Goal: Information Seeking & Learning: Learn about a topic

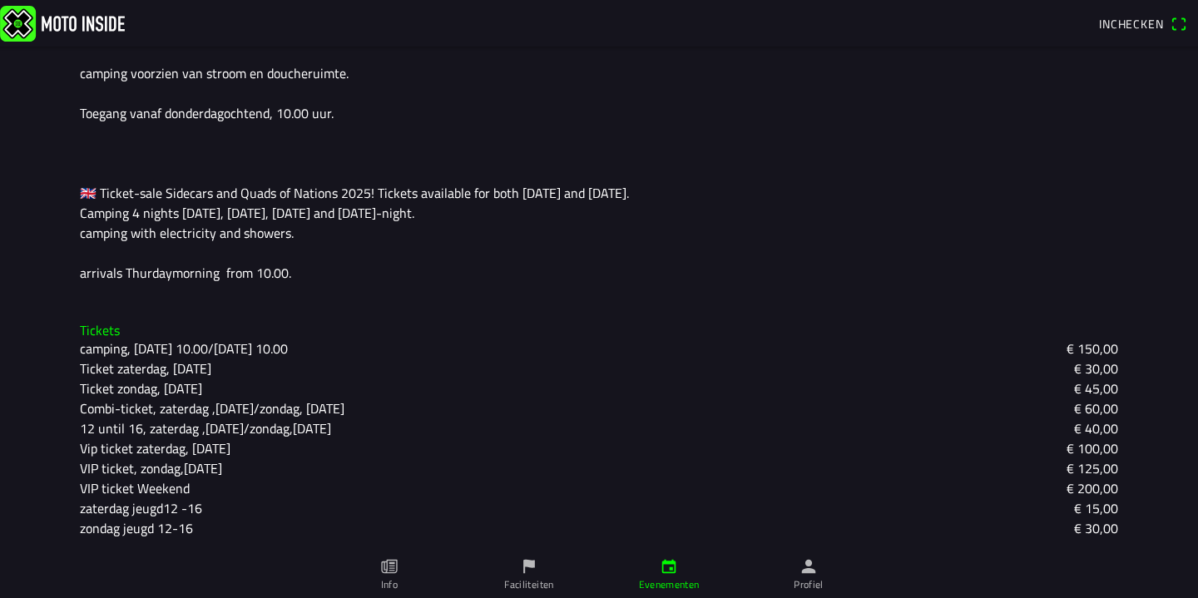
scroll to position [515, 0]
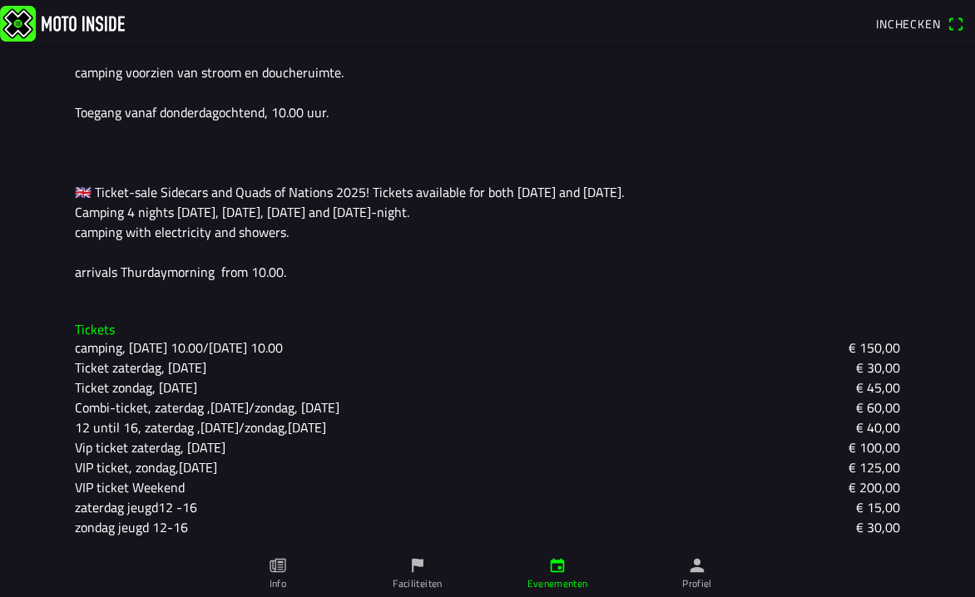
scroll to position [516, 0]
click at [262, 570] on link "Info" at bounding box center [278, 574] width 140 height 47
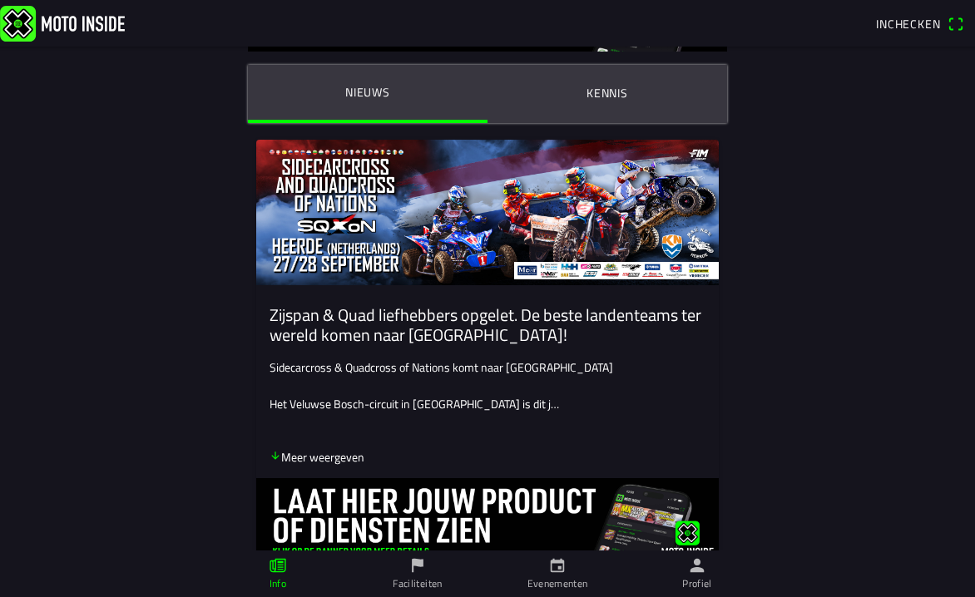
scroll to position [84, 0]
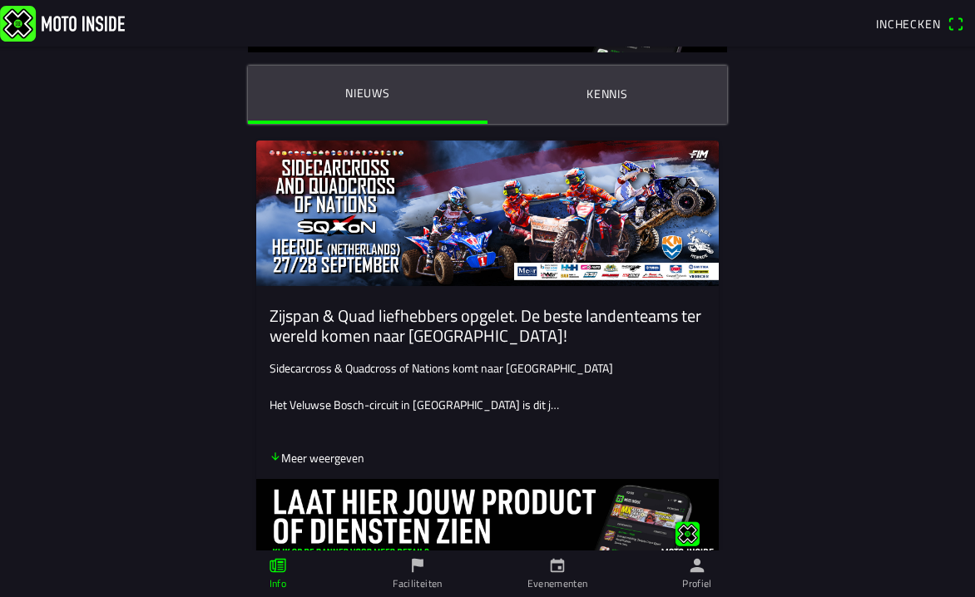
click at [330, 465] on p "Meer weergeven" at bounding box center [317, 457] width 95 height 17
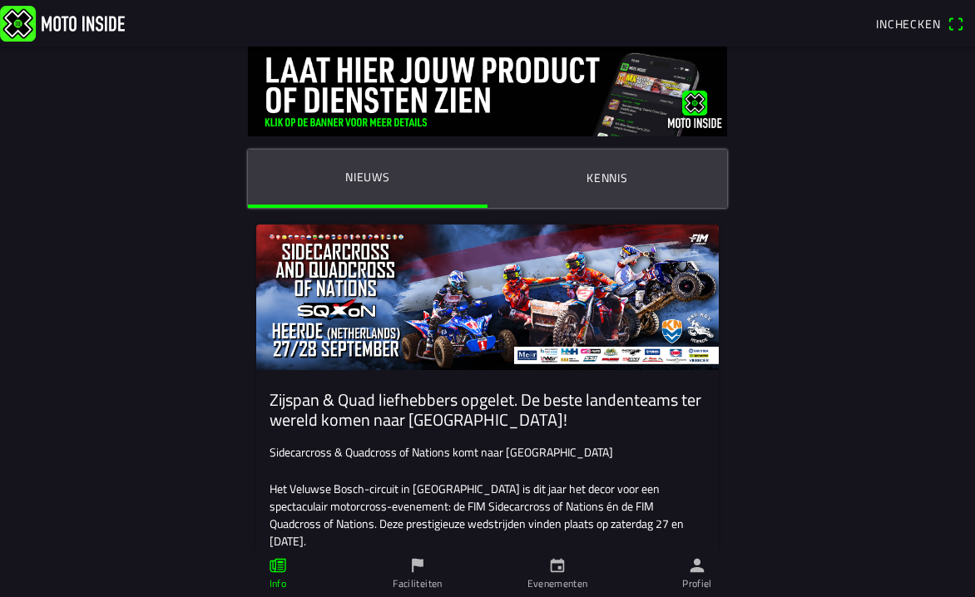
scroll to position [0, 0]
click at [607, 162] on button "Kennis" at bounding box center [608, 178] width 240 height 57
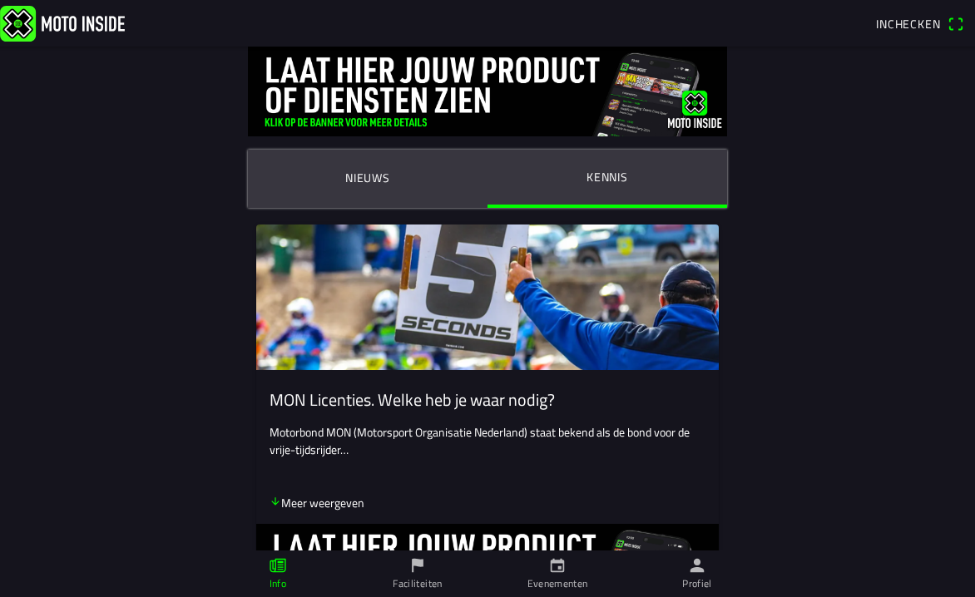
click at [316, 179] on button "Nieuws" at bounding box center [368, 178] width 240 height 57
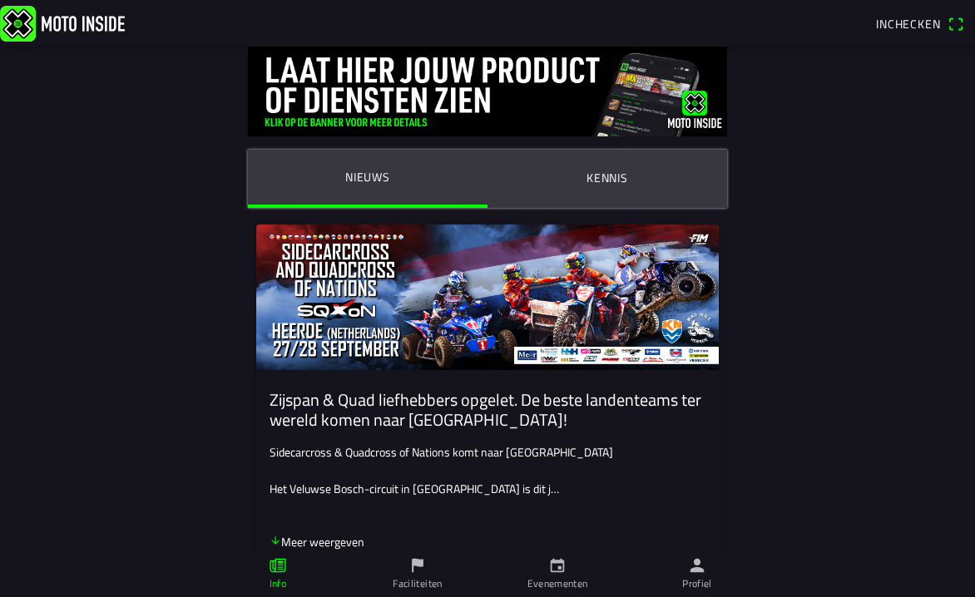
scroll to position [243, 0]
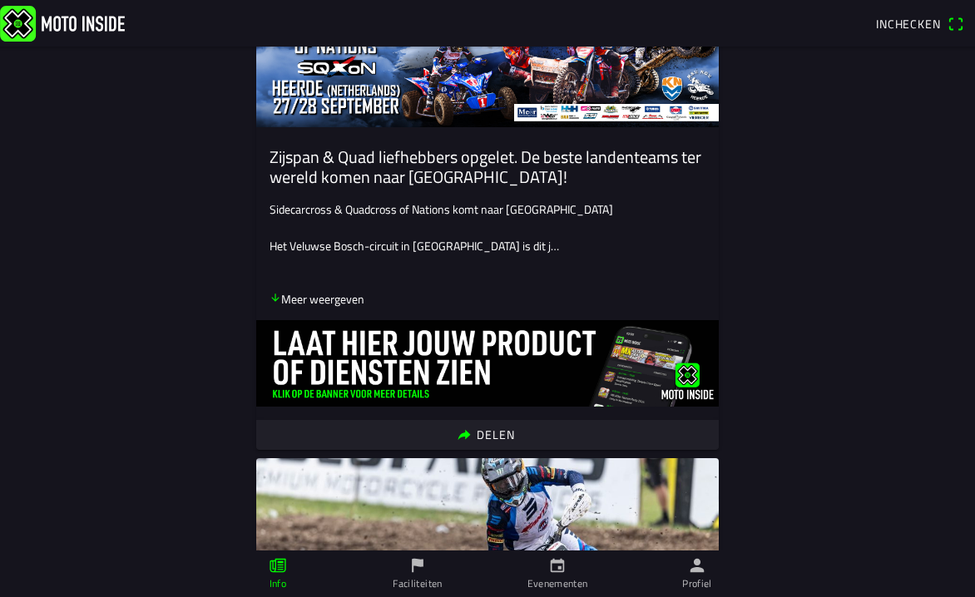
click at [343, 295] on p "Meer weergeven" at bounding box center [317, 298] width 95 height 17
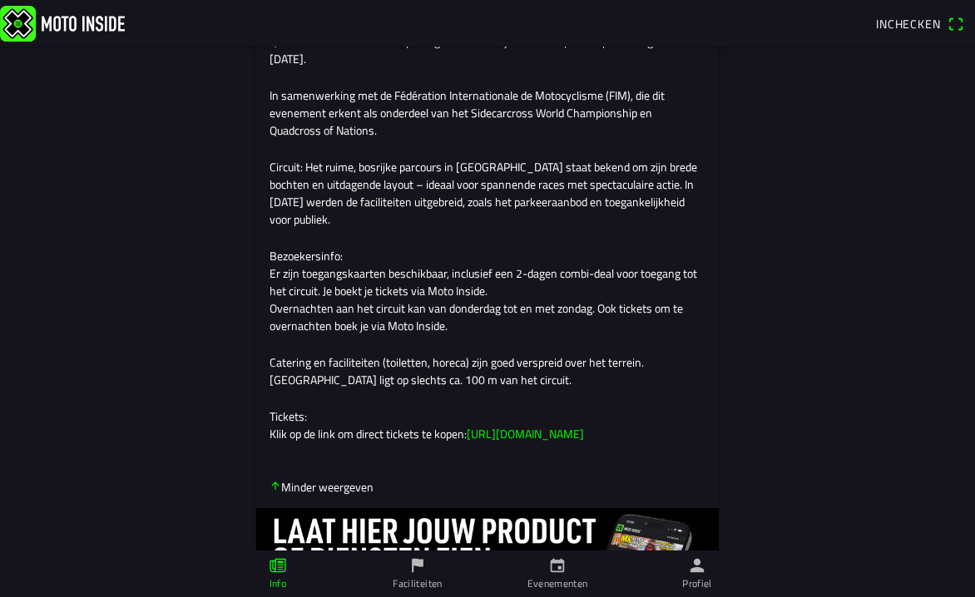
scroll to position [543, 0]
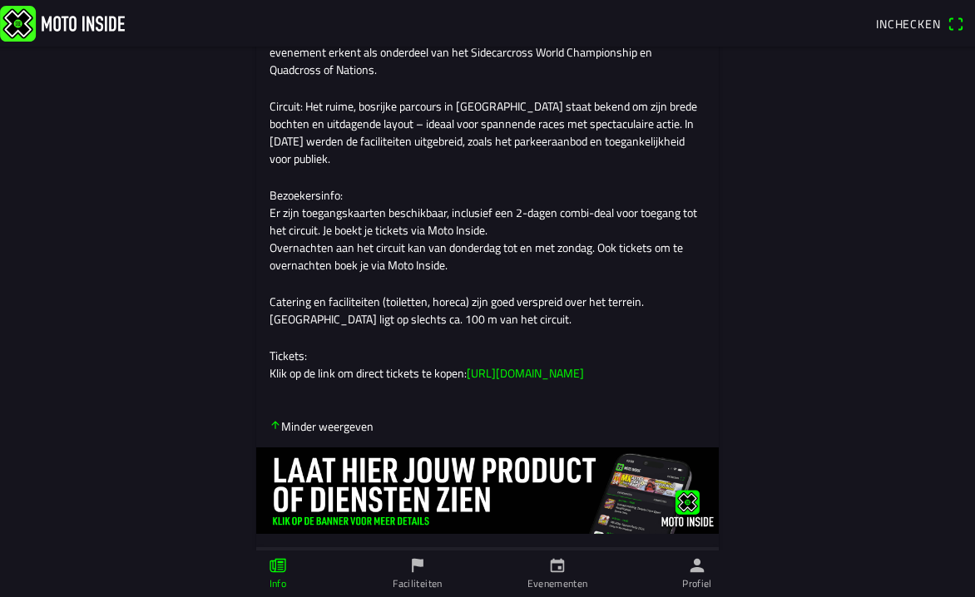
click at [538, 382] on link "https://app.motoinside.app/events/6749" at bounding box center [525, 372] width 117 height 17
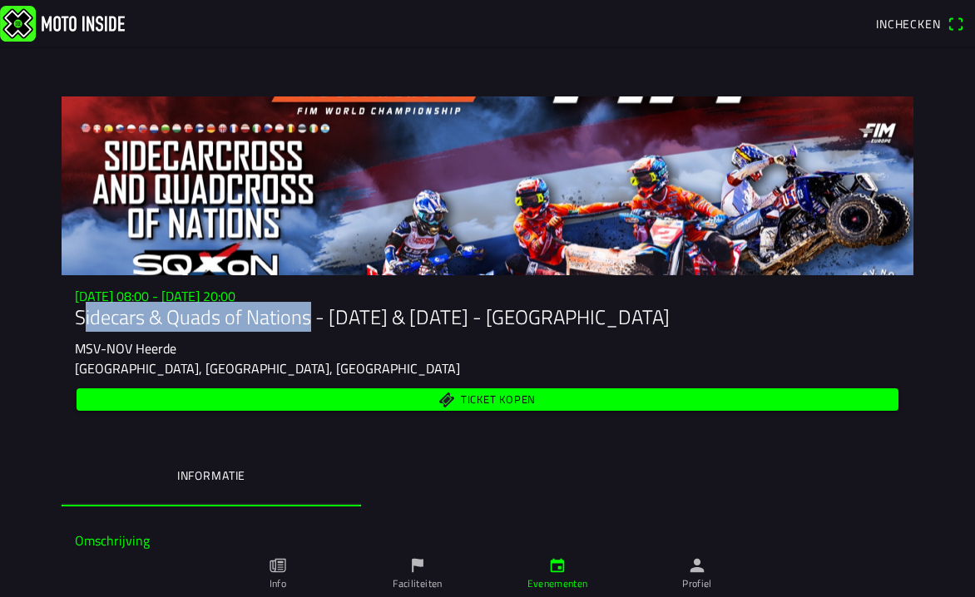
drag, startPoint x: 303, startPoint y: 276, endPoint x: 57, endPoint y: 350, distance: 256.4
click at [57, 350] on main "[DATE] 08:00 - [DATE] 20:00 Sidecars & Quads of Nations - [DATE] & [DATE] - Hee…" at bounding box center [487, 372] width 975 height 551
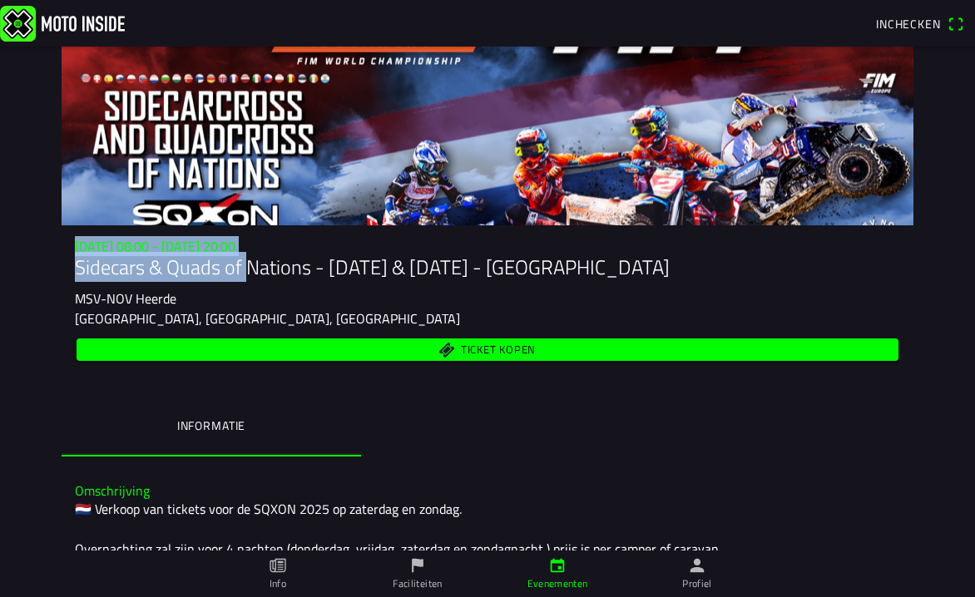
drag, startPoint x: 72, startPoint y: 253, endPoint x: 242, endPoint y: 256, distance: 169.8
click at [242, 256] on div "[DATE] 08:00 - [DATE] 20:00 Sidecars & Quads of Nations - [DATE] & [DATE] - Hee…" at bounding box center [488, 302] width 852 height 126
click at [242, 256] on h1 "Sidecars & Quads of Nations - [DATE] & [DATE] - [GEOGRAPHIC_DATA]" at bounding box center [487, 267] width 825 height 24
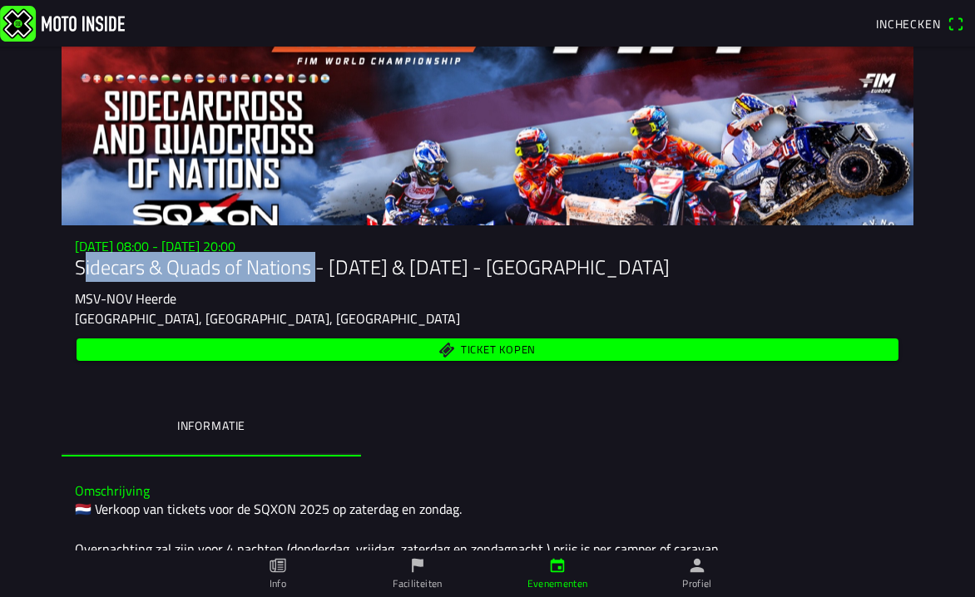
drag, startPoint x: 308, startPoint y: 270, endPoint x: 75, endPoint y: 265, distance: 233.0
click at [75, 265] on h1 "Sidecars & Quads of Nations - [DATE] & [DATE] - [GEOGRAPHIC_DATA]" at bounding box center [487, 267] width 825 height 24
copy h1 "Sidecars & Quads of Nations"
